Goal: Information Seeking & Learning: Learn about a topic

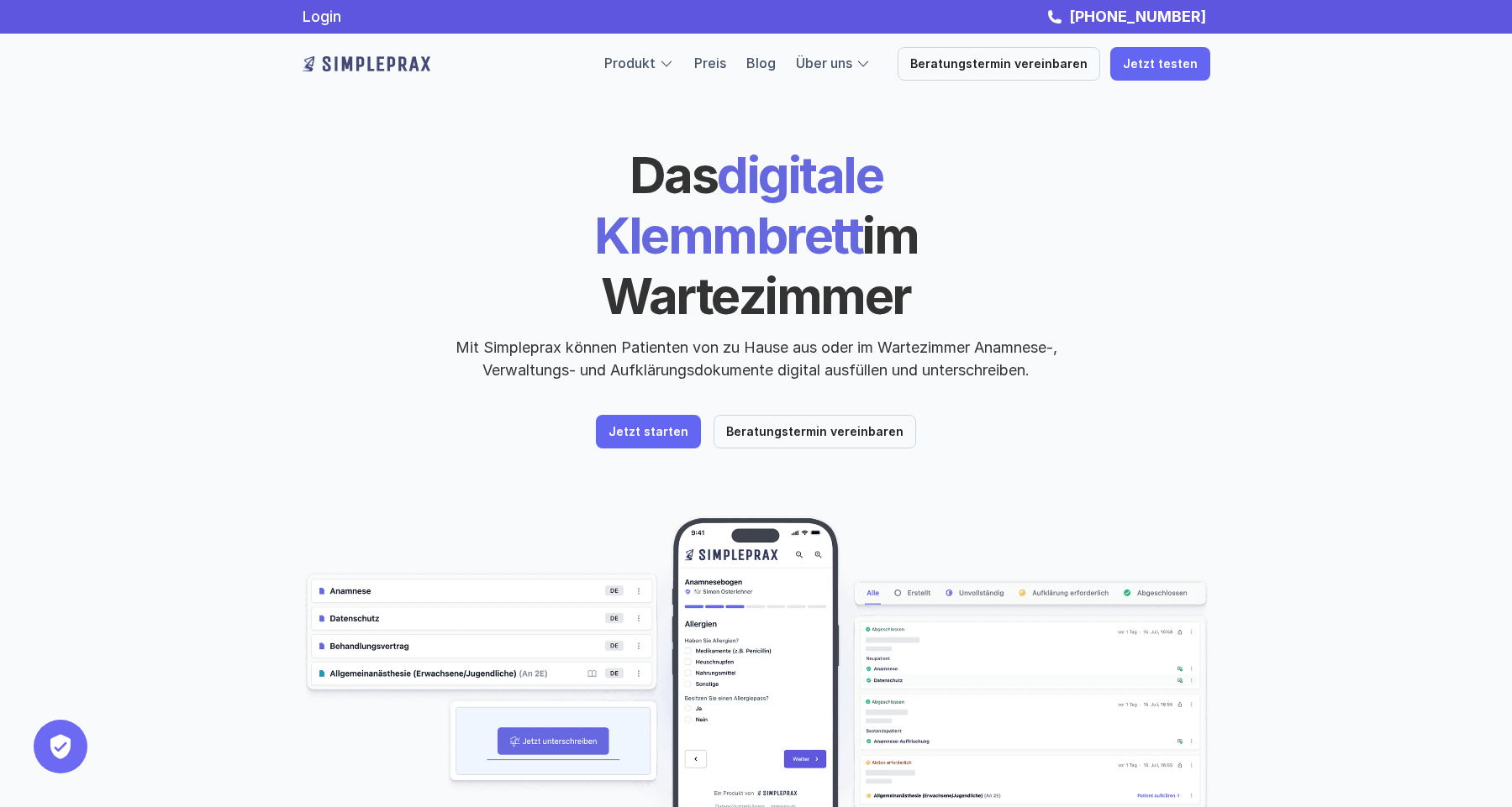
click at [674, 67] on div at bounding box center [666, 64] width 15 height 15
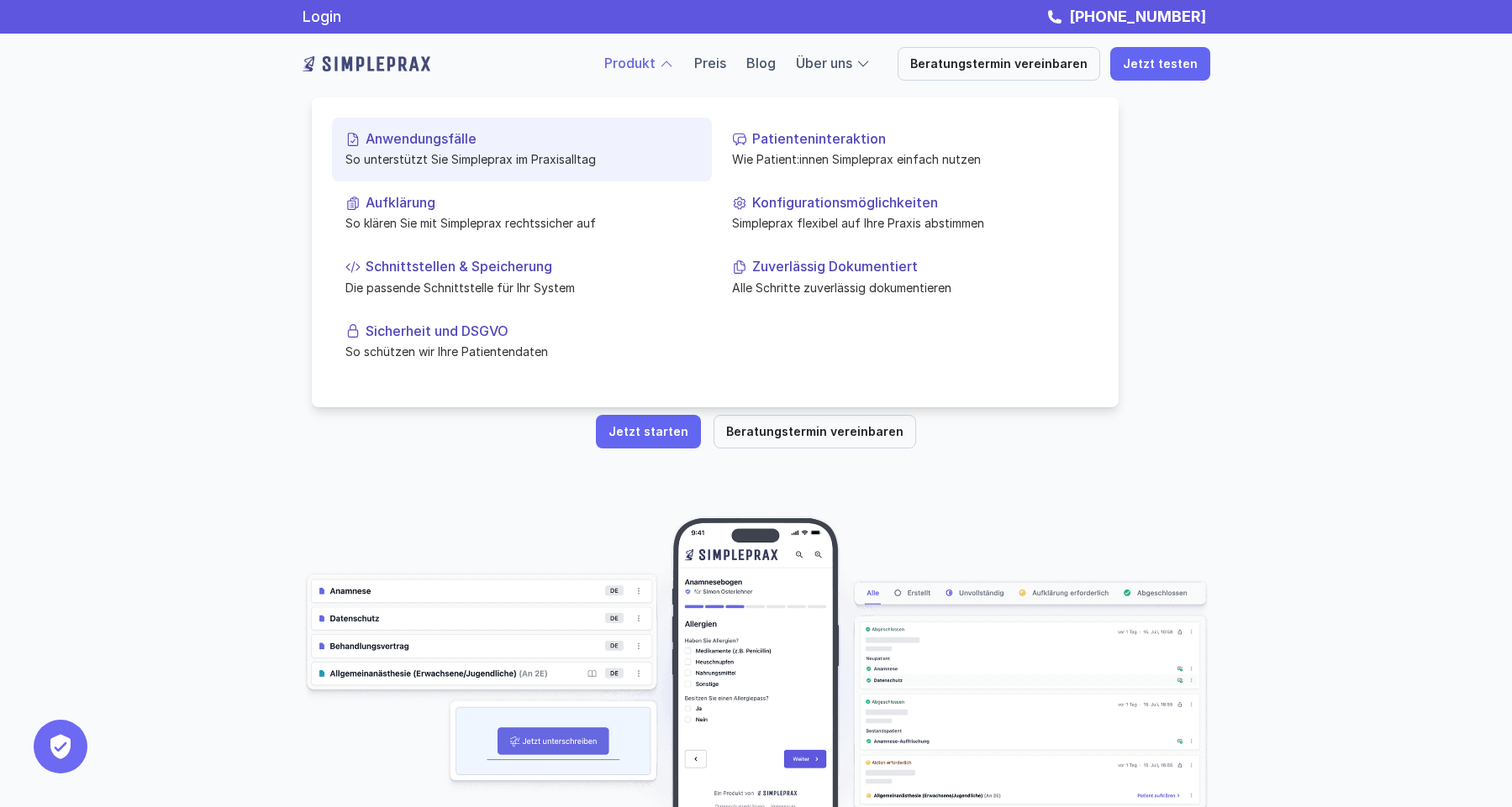
click at [431, 143] on p "Anwendungsfälle" at bounding box center [532, 139] width 333 height 16
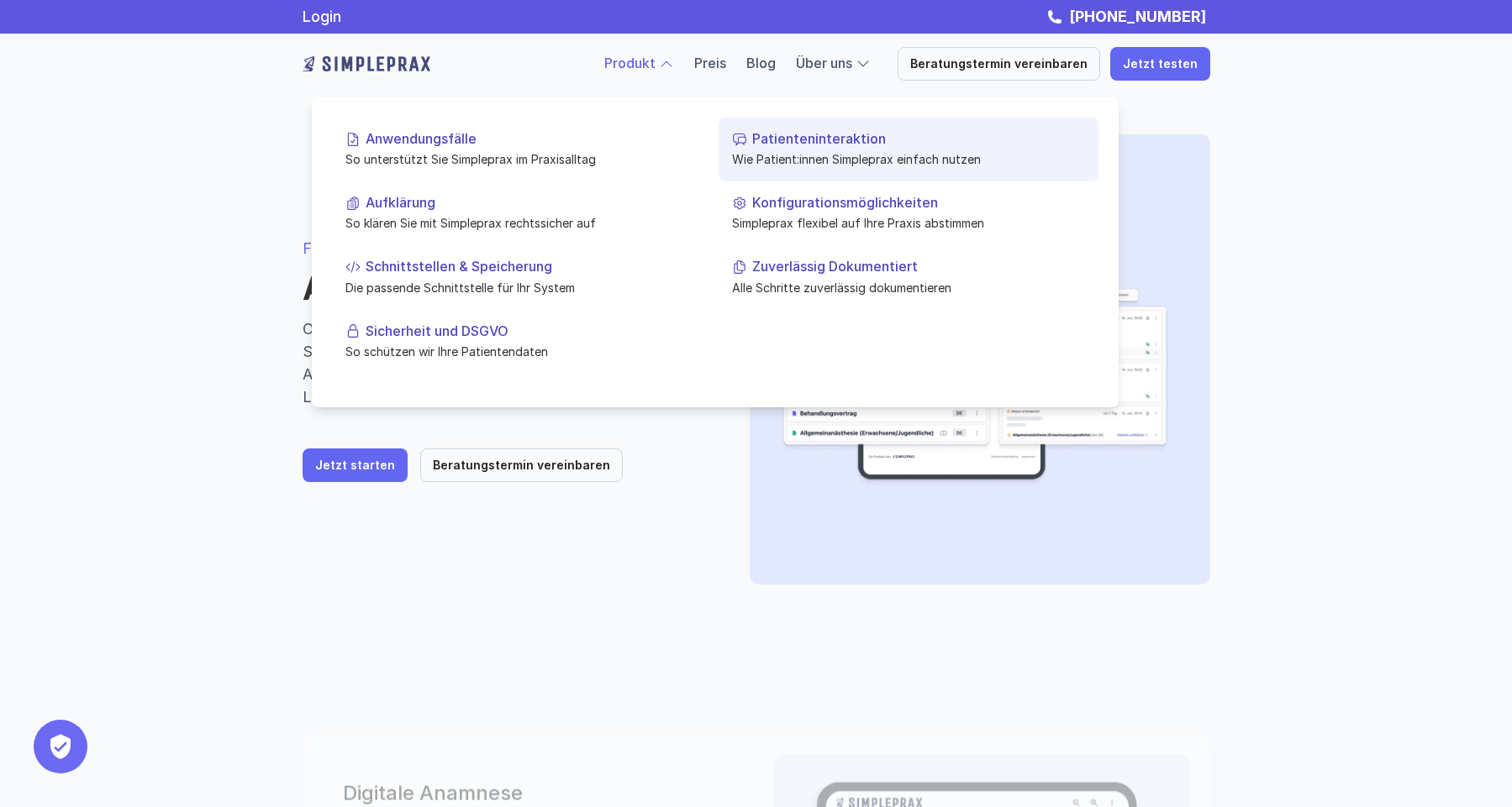
click at [805, 148] on link "Patienteninteraktion Wie Patient:innen Simpleprax einfach nutzen" at bounding box center [908, 149] width 380 height 64
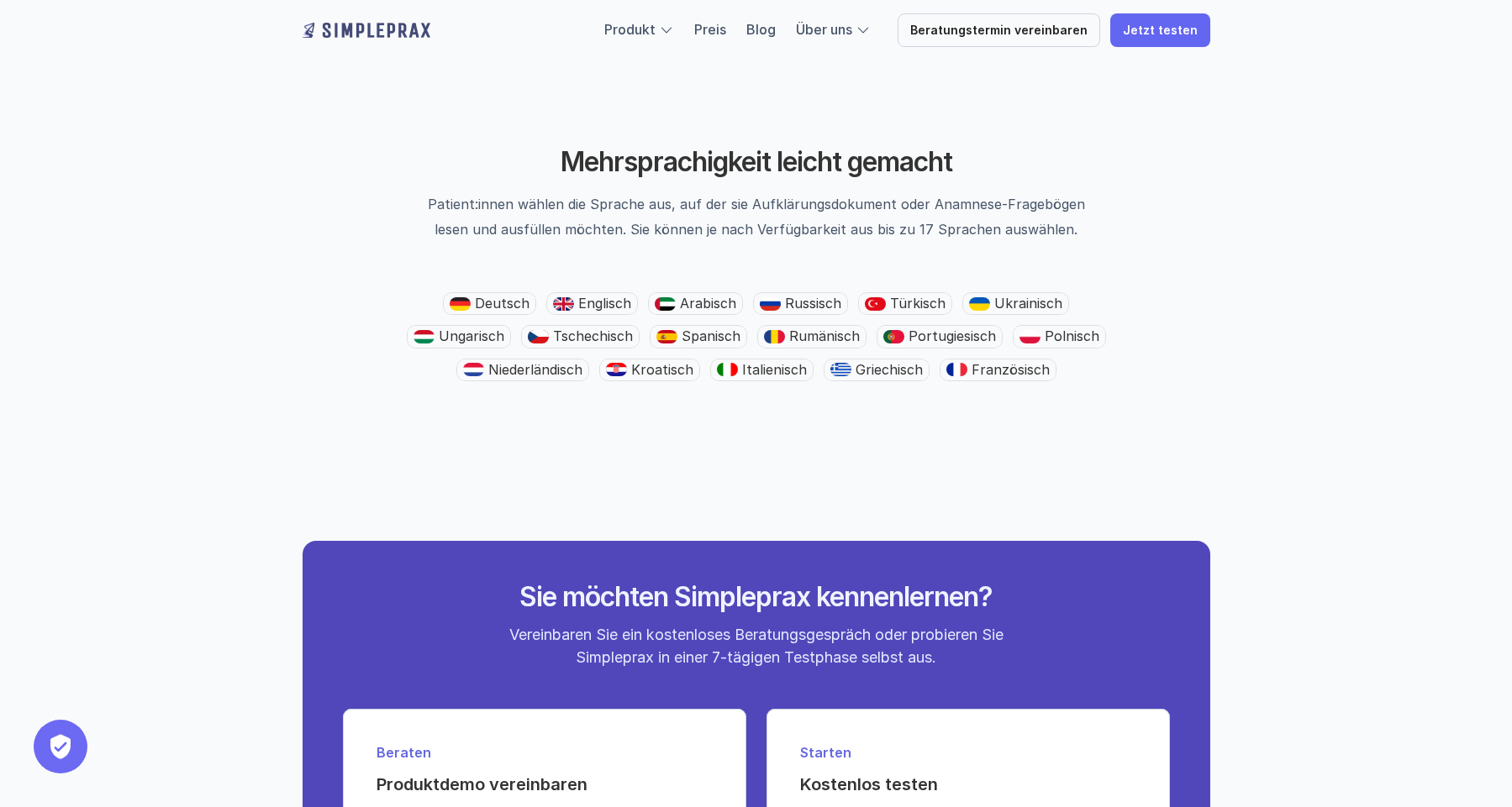
scroll to position [2730, 0]
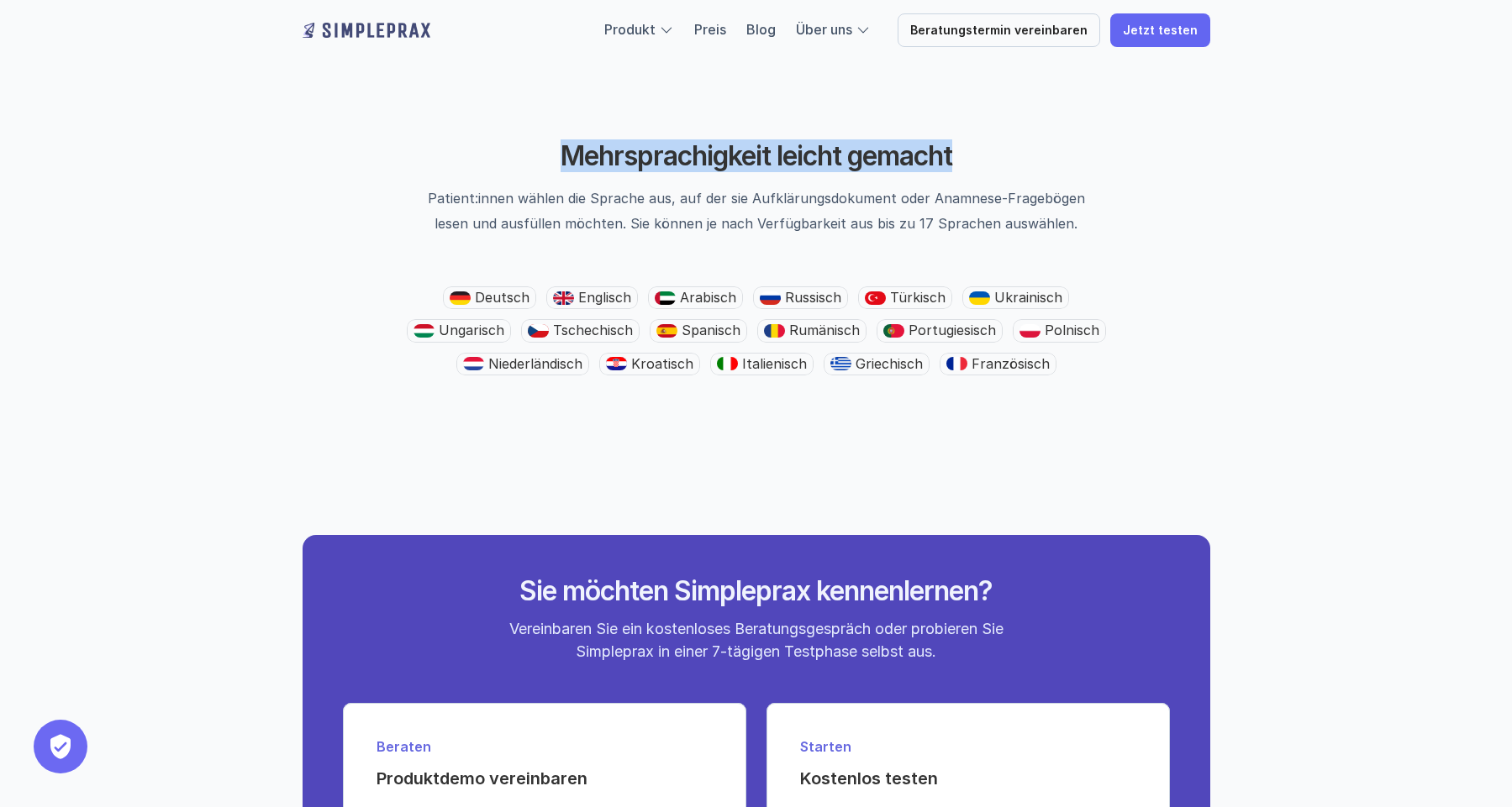
drag, startPoint x: 557, startPoint y: 149, endPoint x: 1099, endPoint y: 234, distance: 548.6
click at [1099, 234] on div "Mehrsprachigkeit leicht gemacht Patient:innen wählen die Sprache aus, auf der s…" at bounding box center [756, 213] width 908 height 146
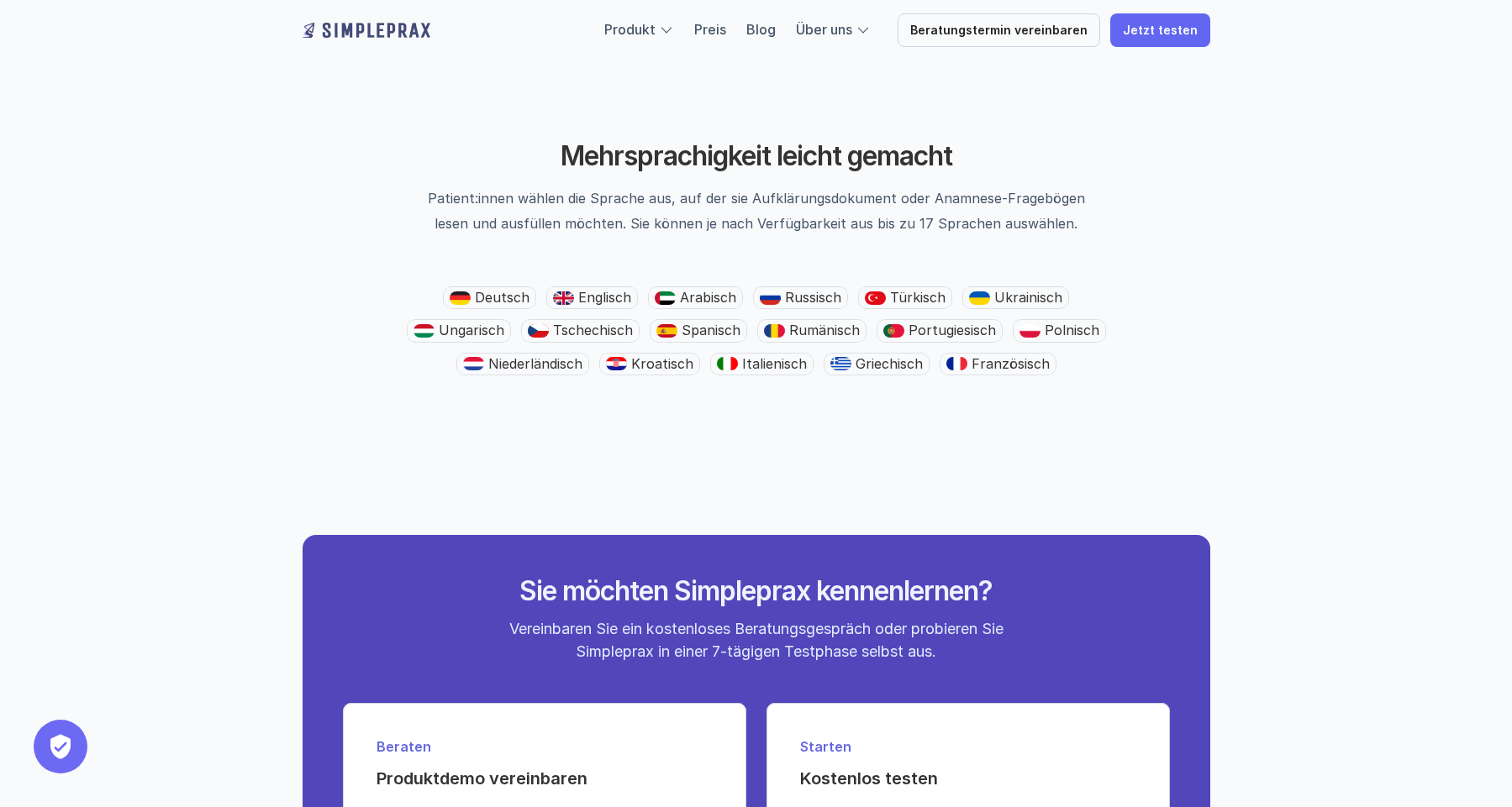
click at [1055, 228] on p "Patient:innen wählen die Sprache aus, auf der sie Aufklärungsdokument oder Anam…" at bounding box center [756, 210] width 673 height 51
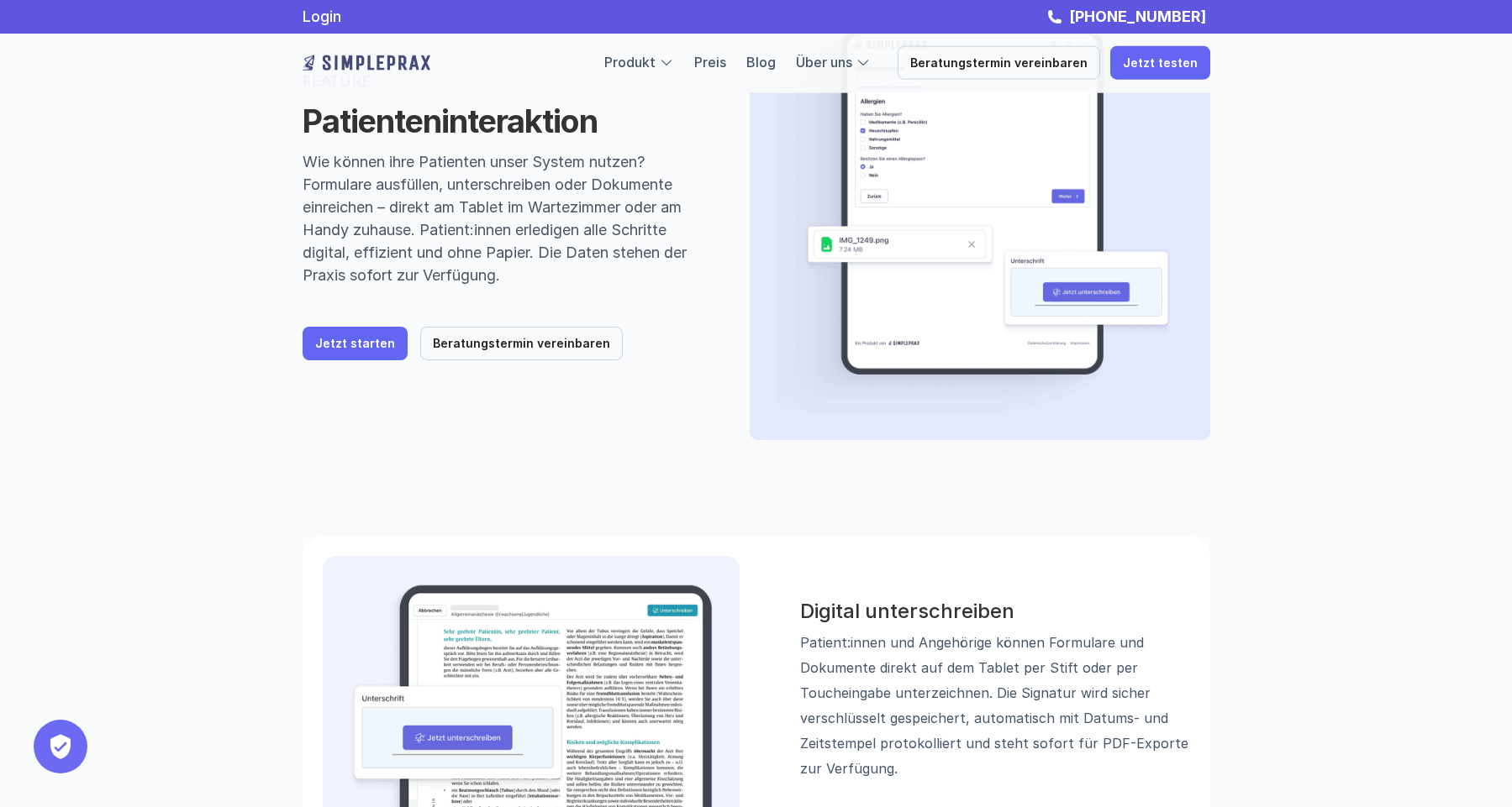
scroll to position [0, 0]
